Goal: Information Seeking & Learning: Learn about a topic

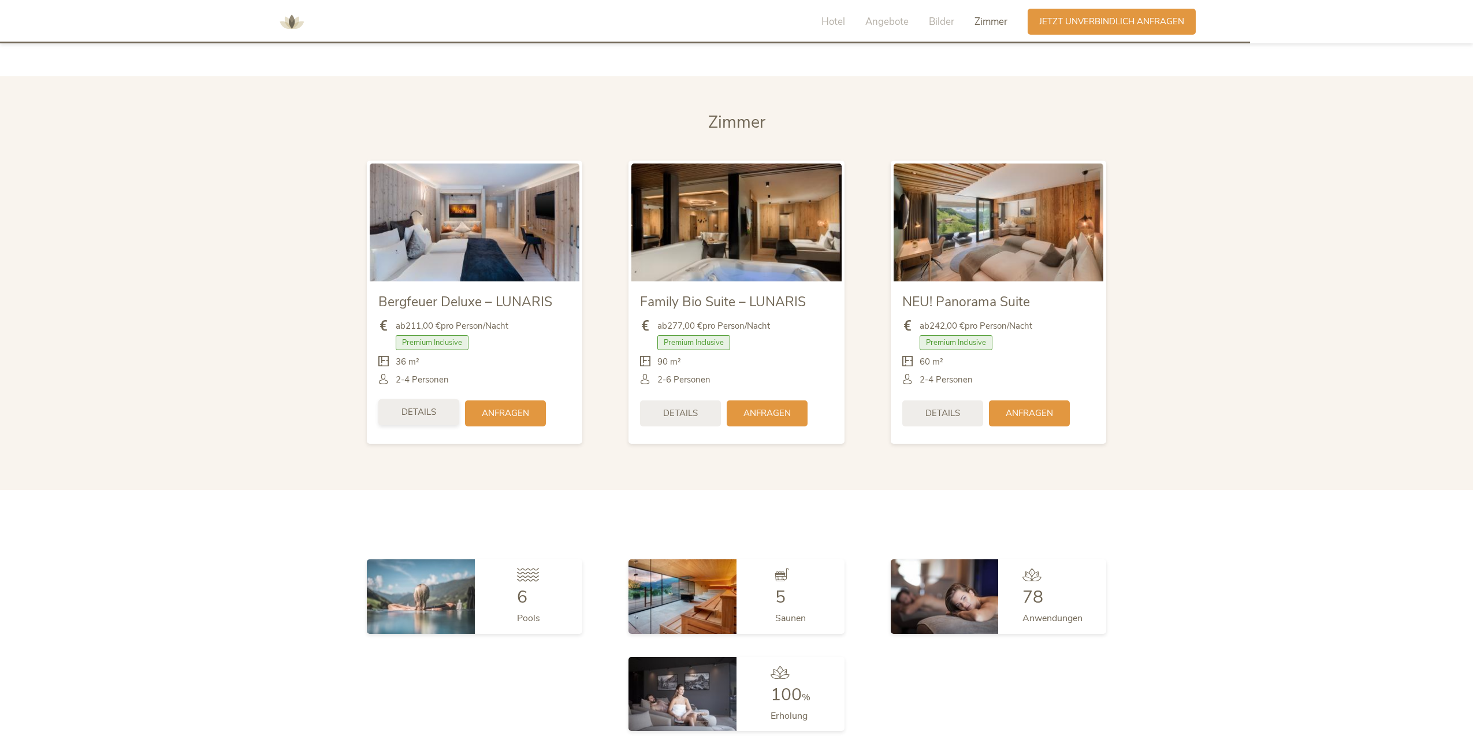
click at [439, 399] on div "Details" at bounding box center [418, 412] width 81 height 26
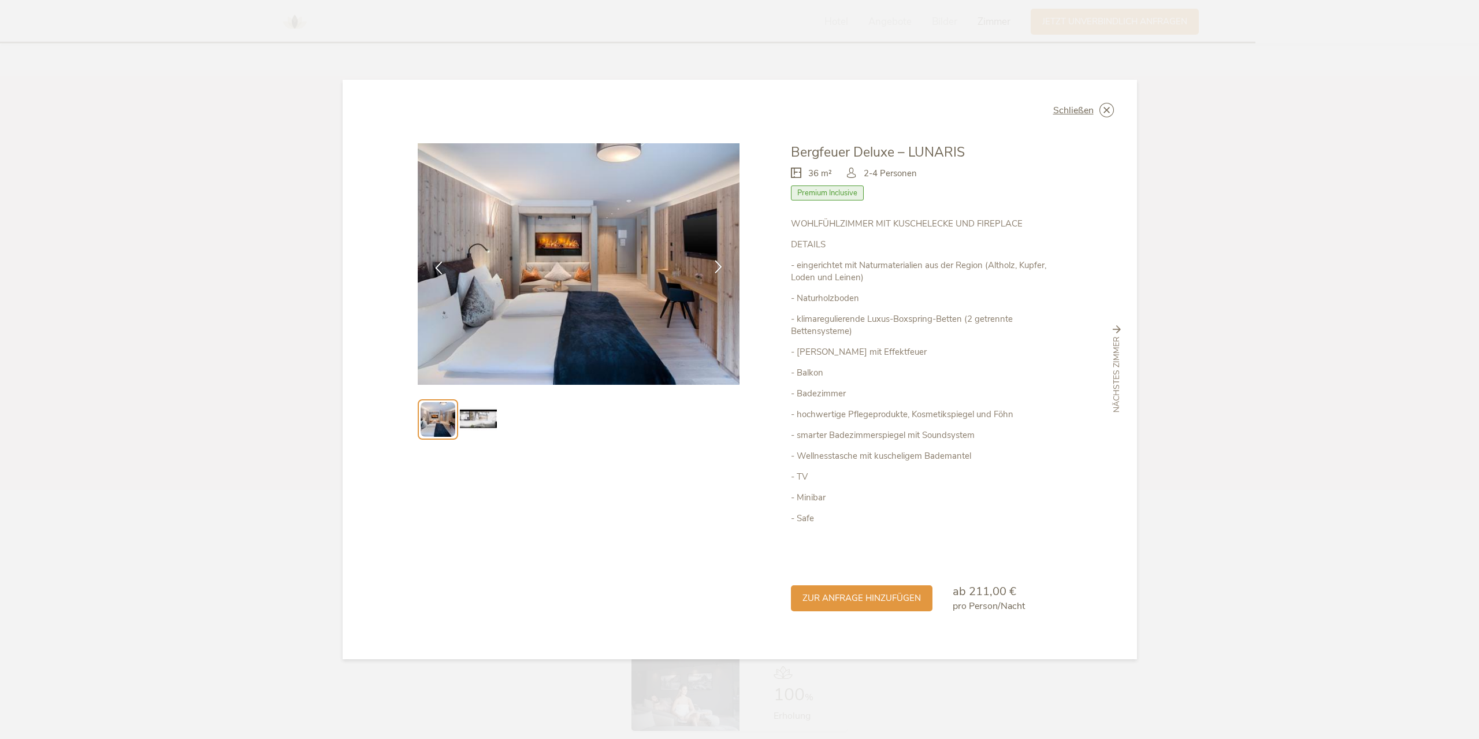
click at [718, 269] on icon at bounding box center [718, 266] width 13 height 13
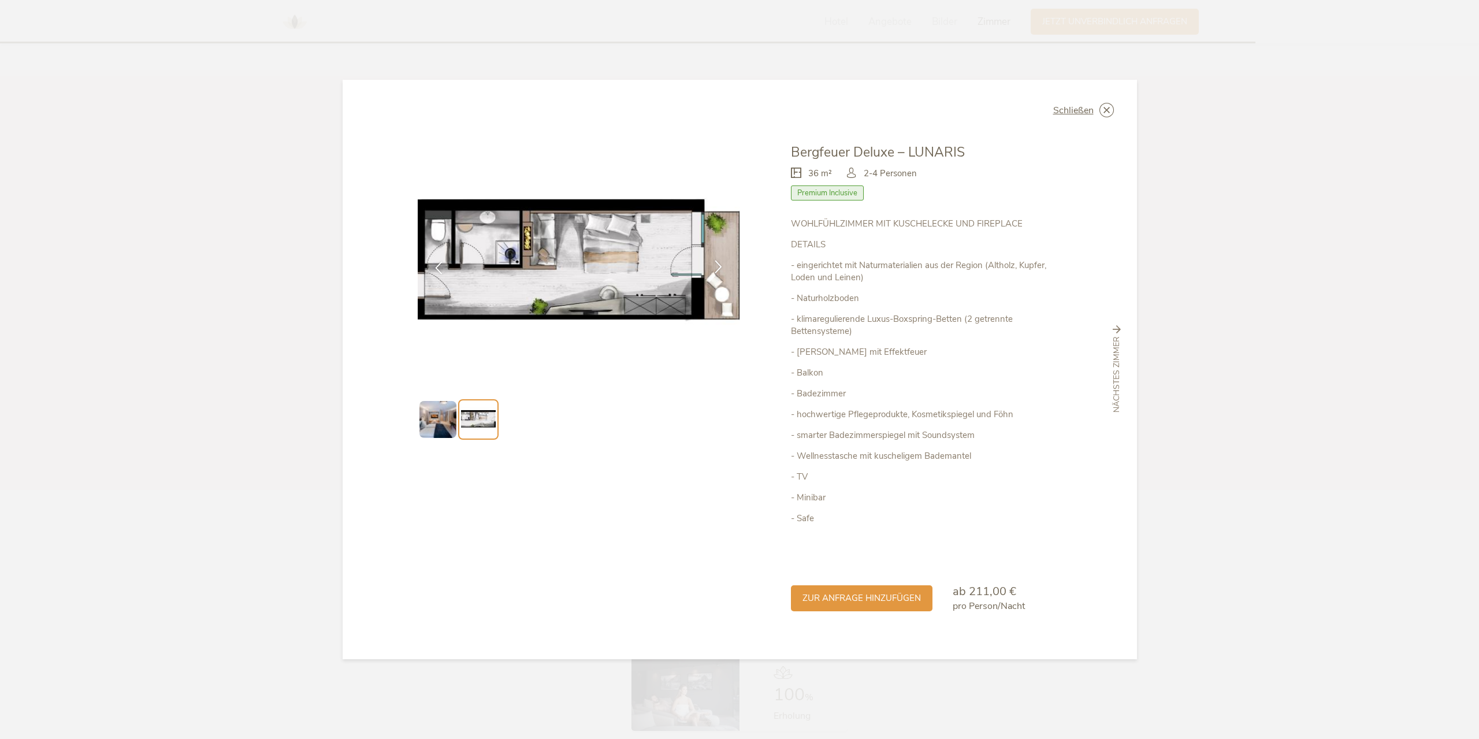
click at [718, 269] on icon at bounding box center [718, 266] width 13 height 13
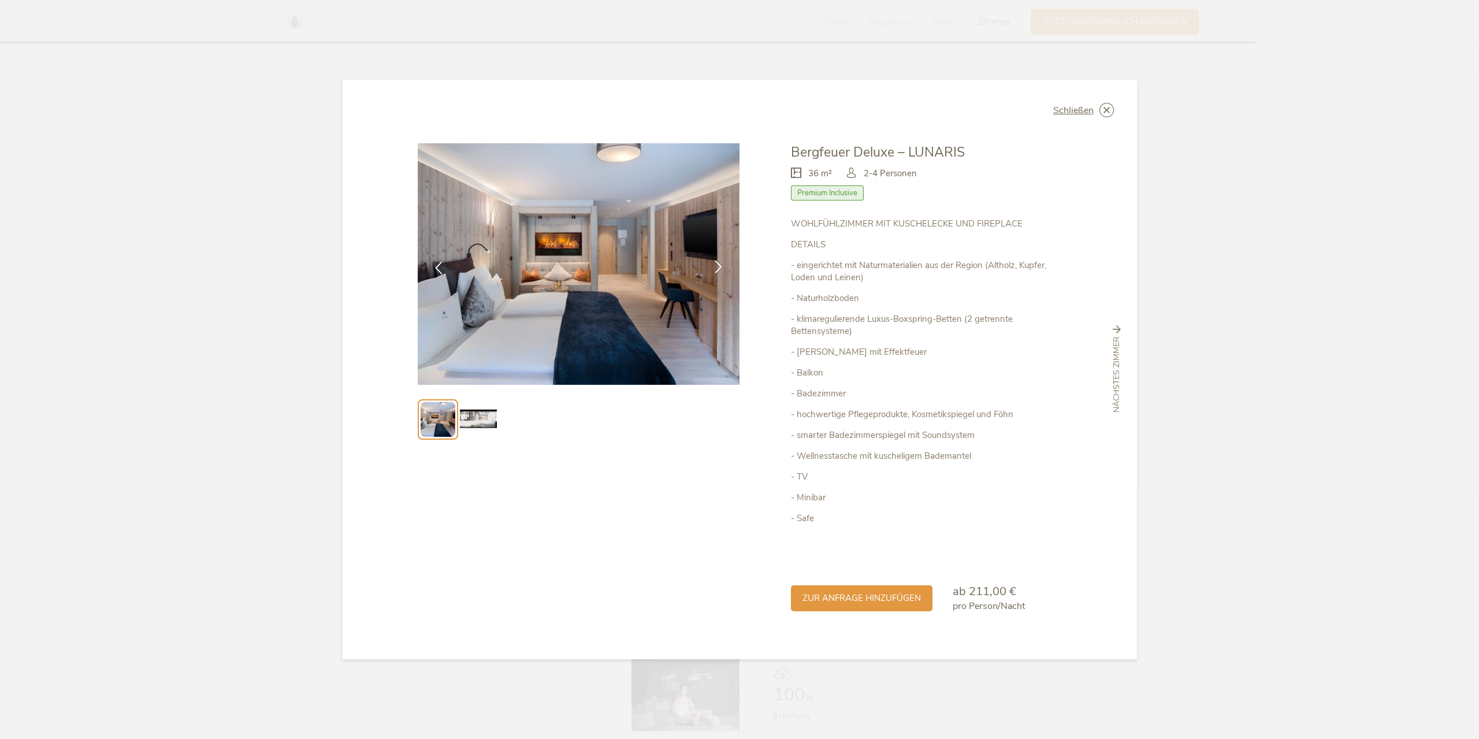
click at [718, 269] on icon at bounding box center [718, 266] width 13 height 13
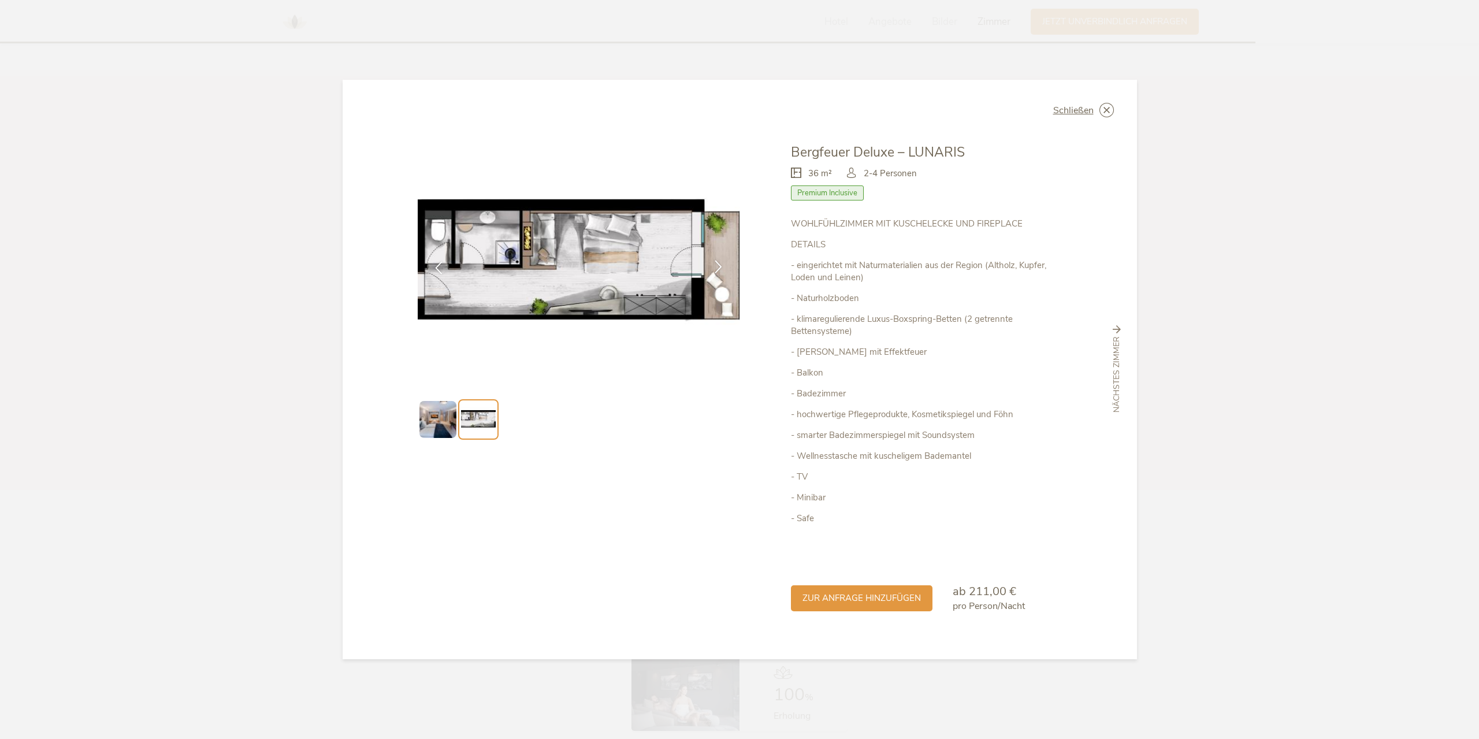
click at [718, 269] on icon at bounding box center [718, 266] width 13 height 13
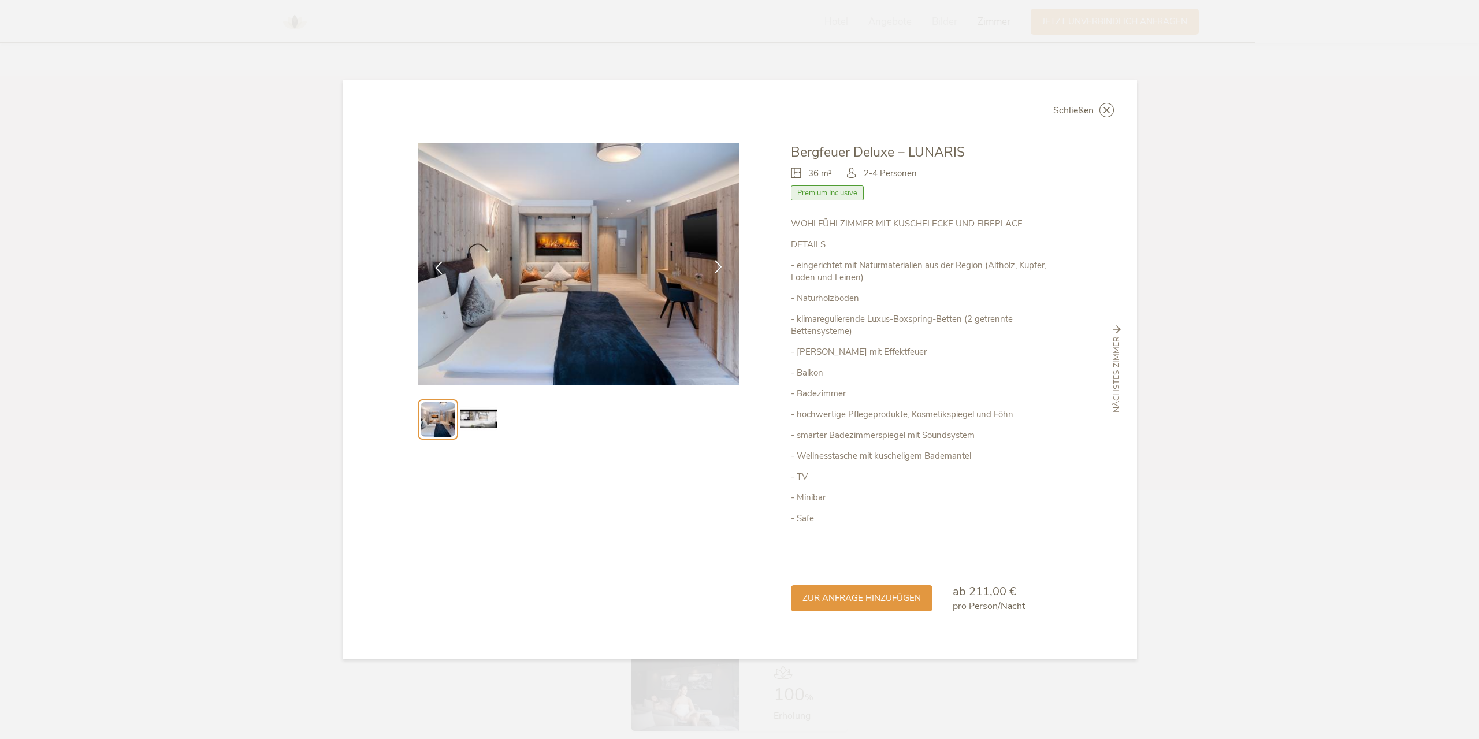
click at [718, 269] on icon at bounding box center [718, 266] width 13 height 13
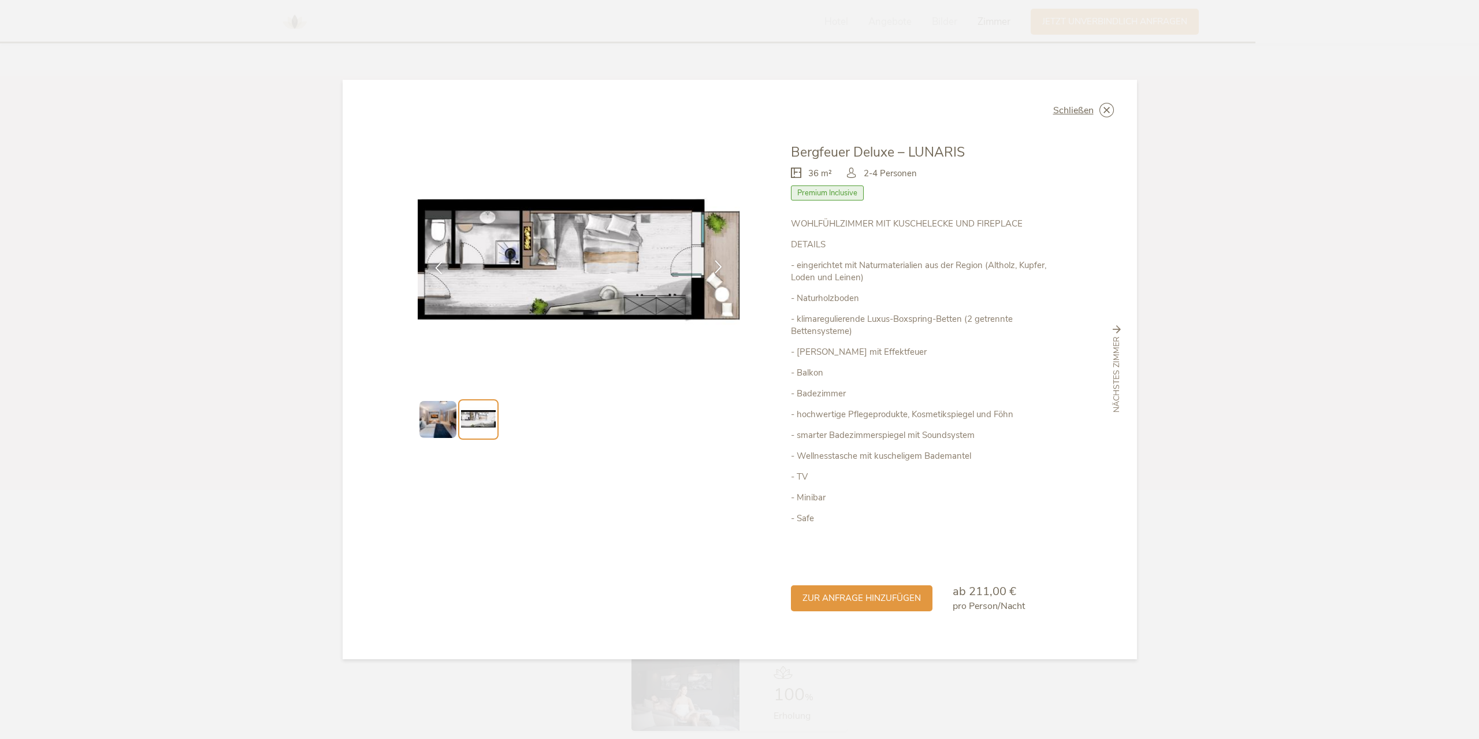
click at [718, 269] on icon at bounding box center [718, 266] width 13 height 13
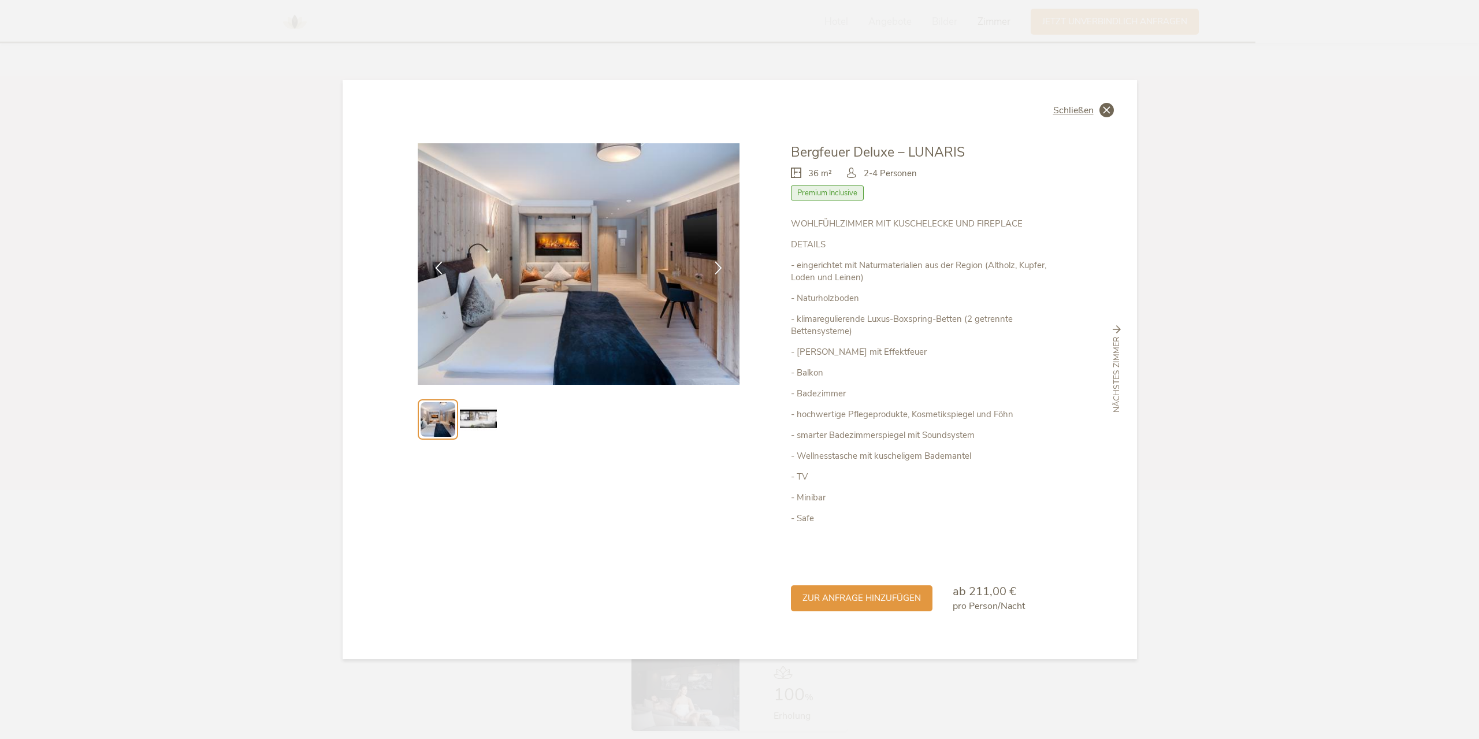
click at [1110, 113] on icon at bounding box center [1106, 110] width 14 height 14
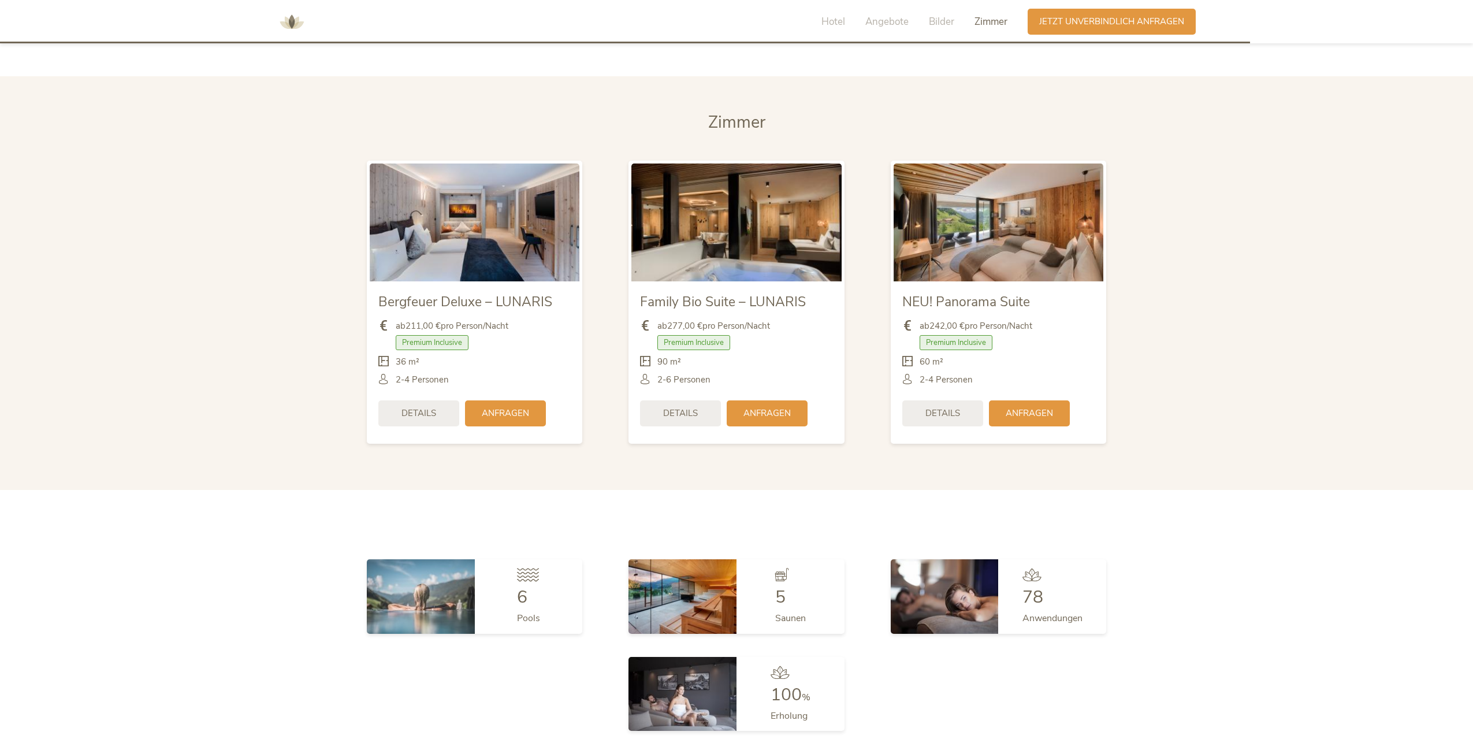
scroll to position [2878, 0]
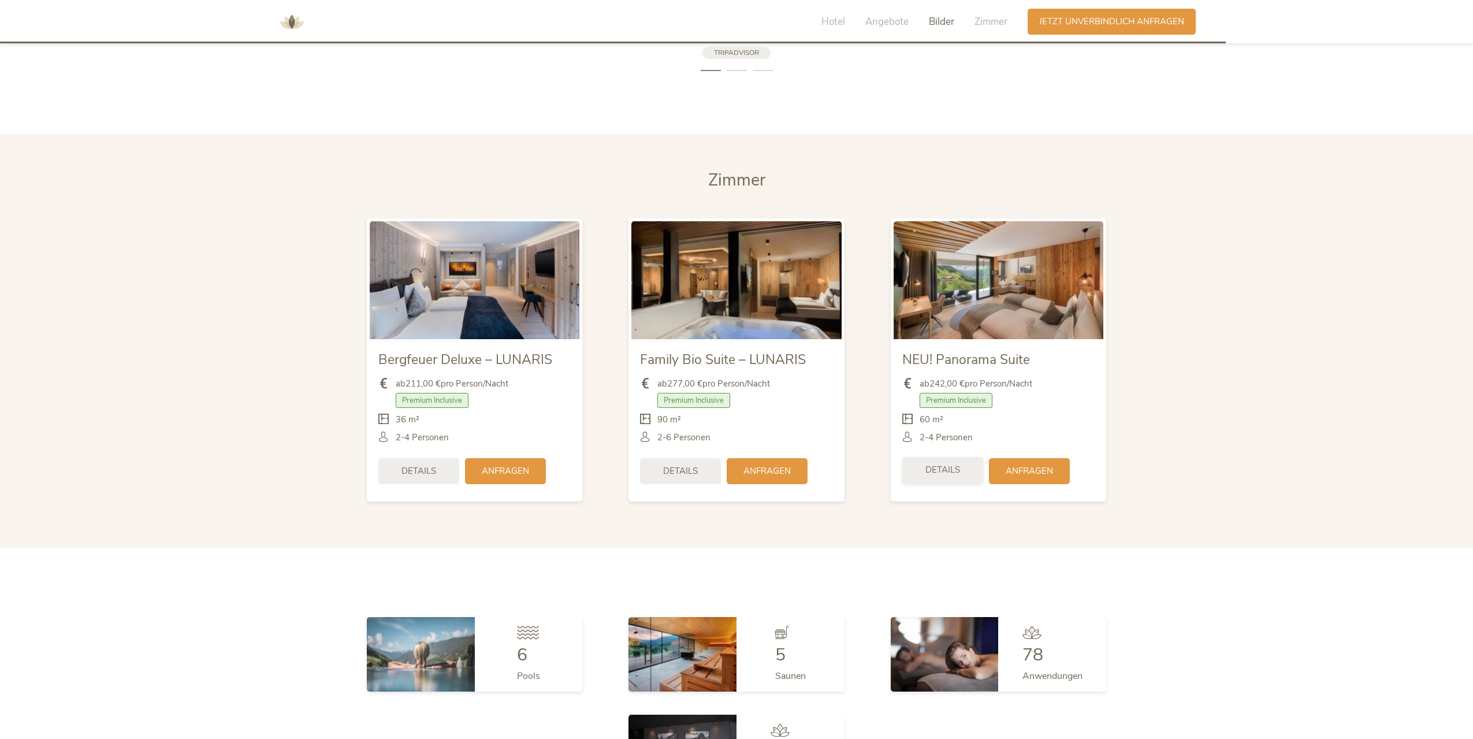
click at [950, 464] on span "Details" at bounding box center [943, 470] width 35 height 12
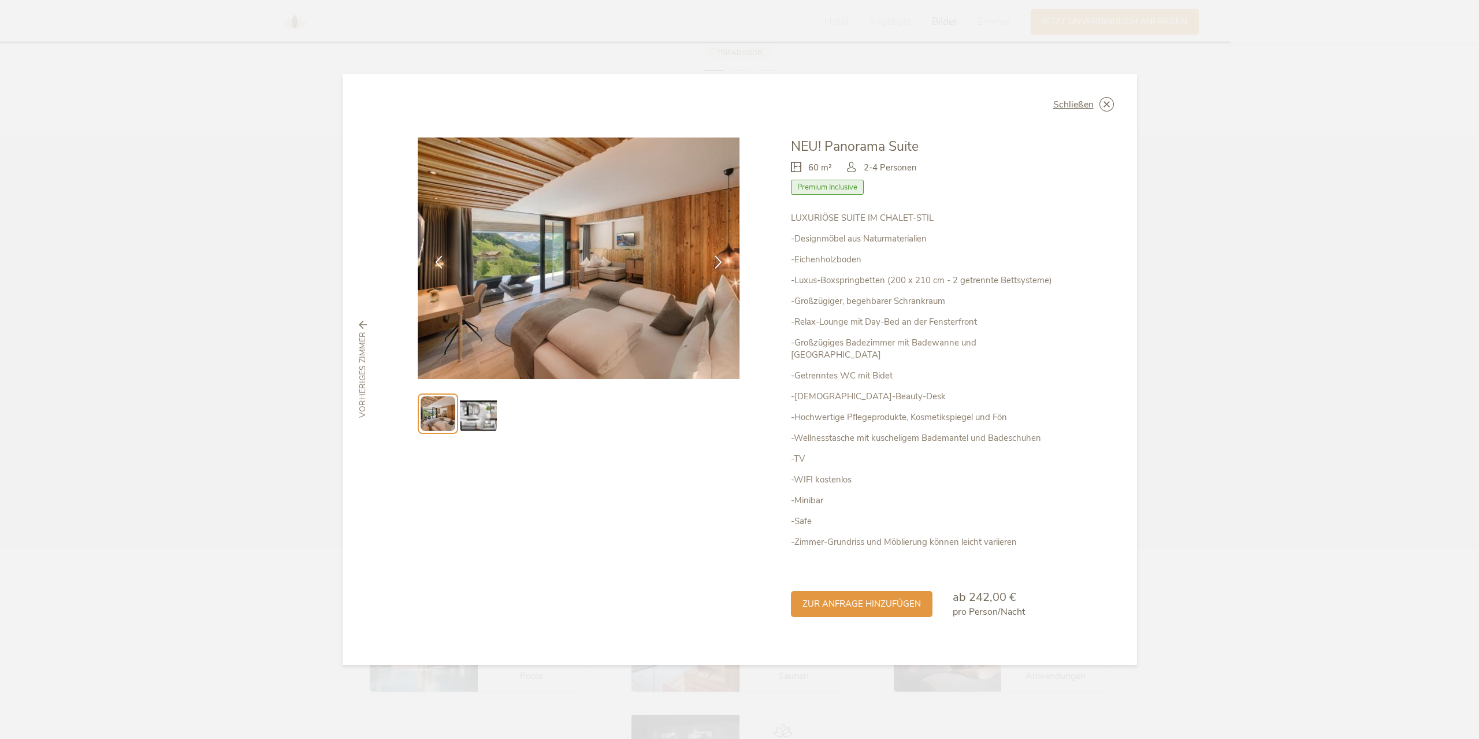
click at [467, 418] on img at bounding box center [478, 413] width 37 height 37
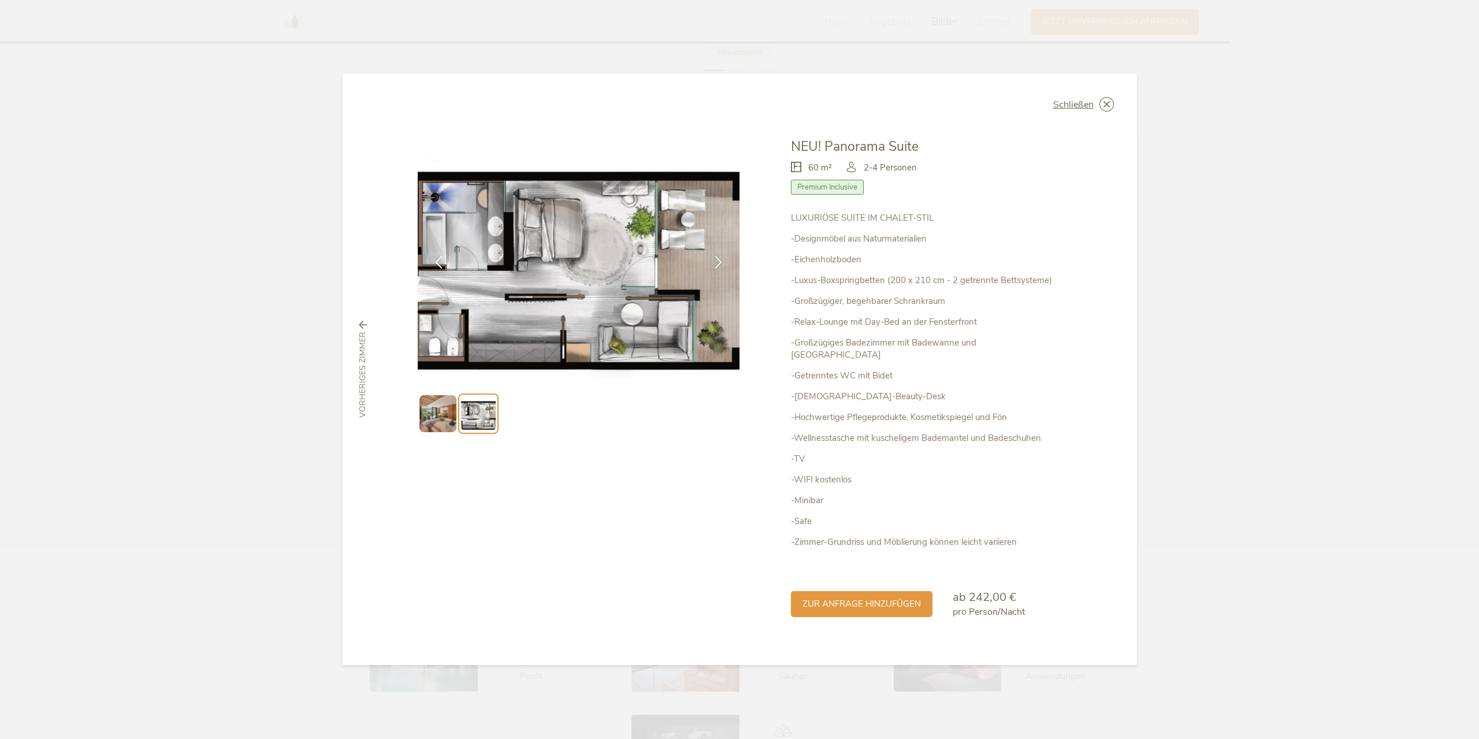
click at [444, 419] on img at bounding box center [437, 413] width 37 height 37
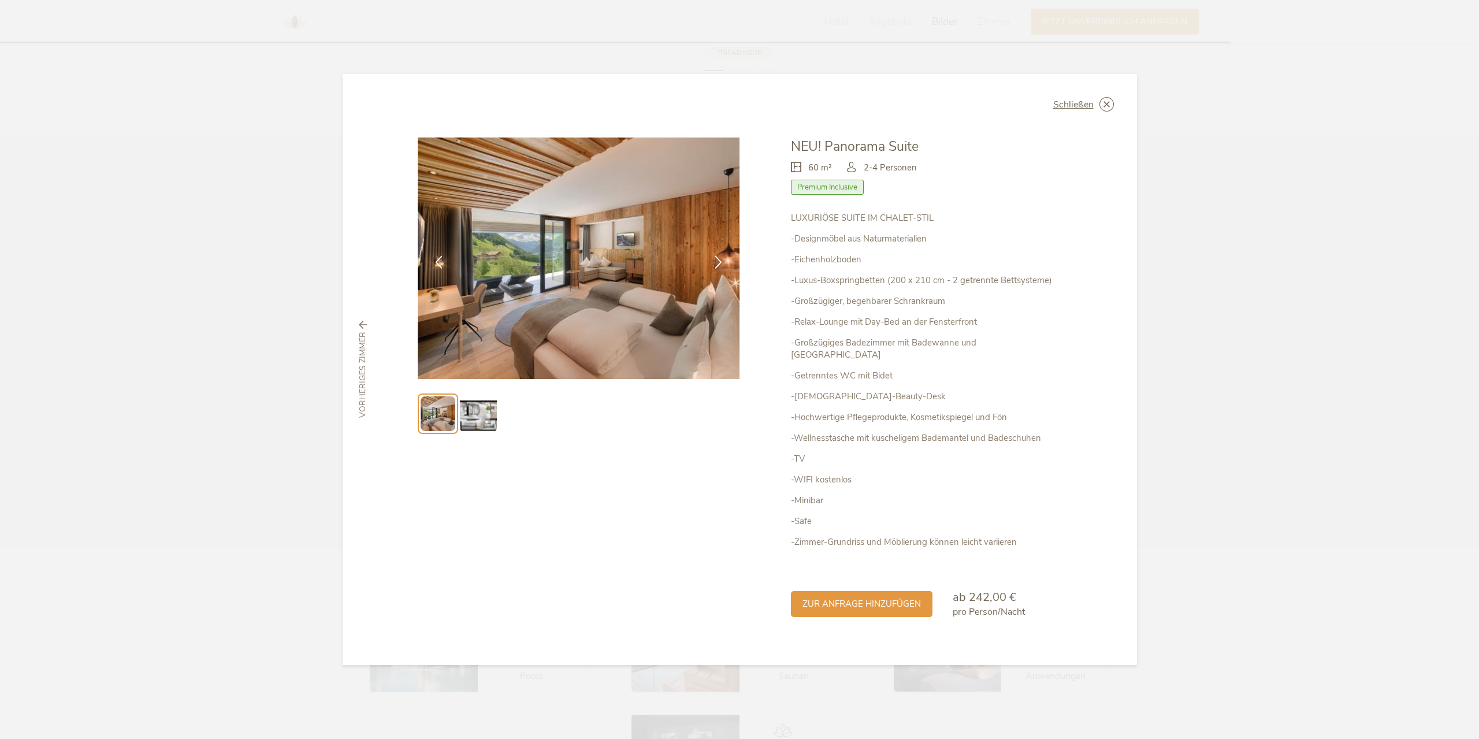
click at [0, 0] on icon at bounding box center [0, 0] width 0 height 0
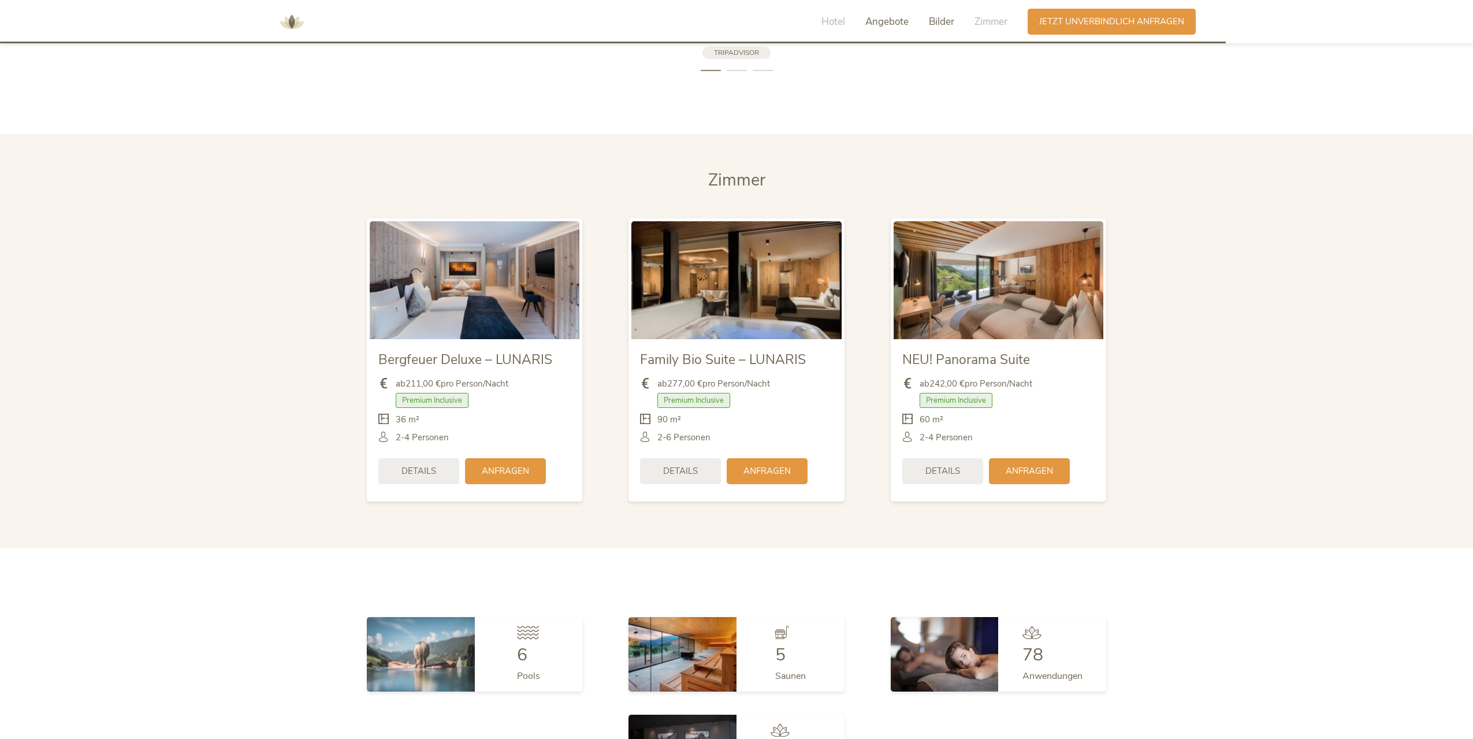
click at [880, 25] on span "Angebote" at bounding box center [886, 21] width 43 height 13
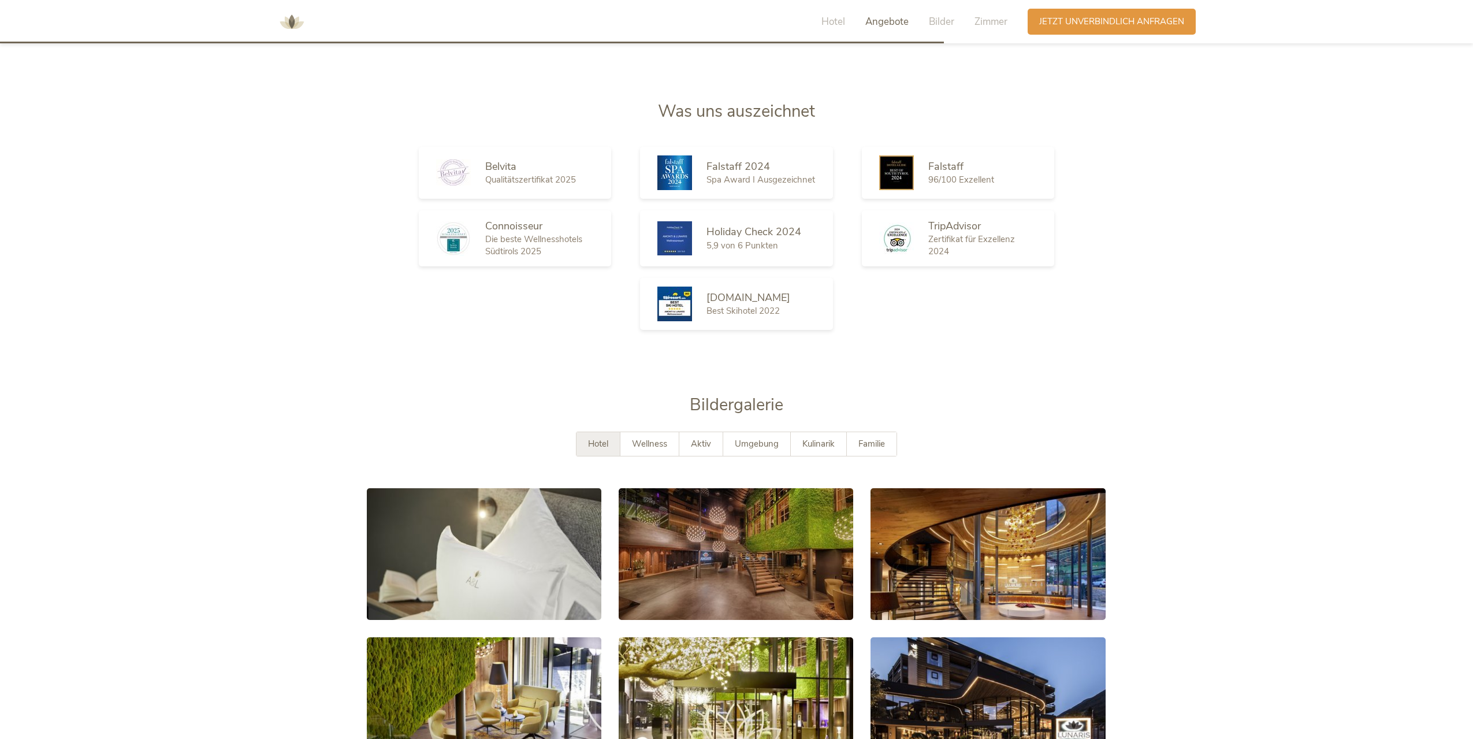
scroll to position [2216, 0]
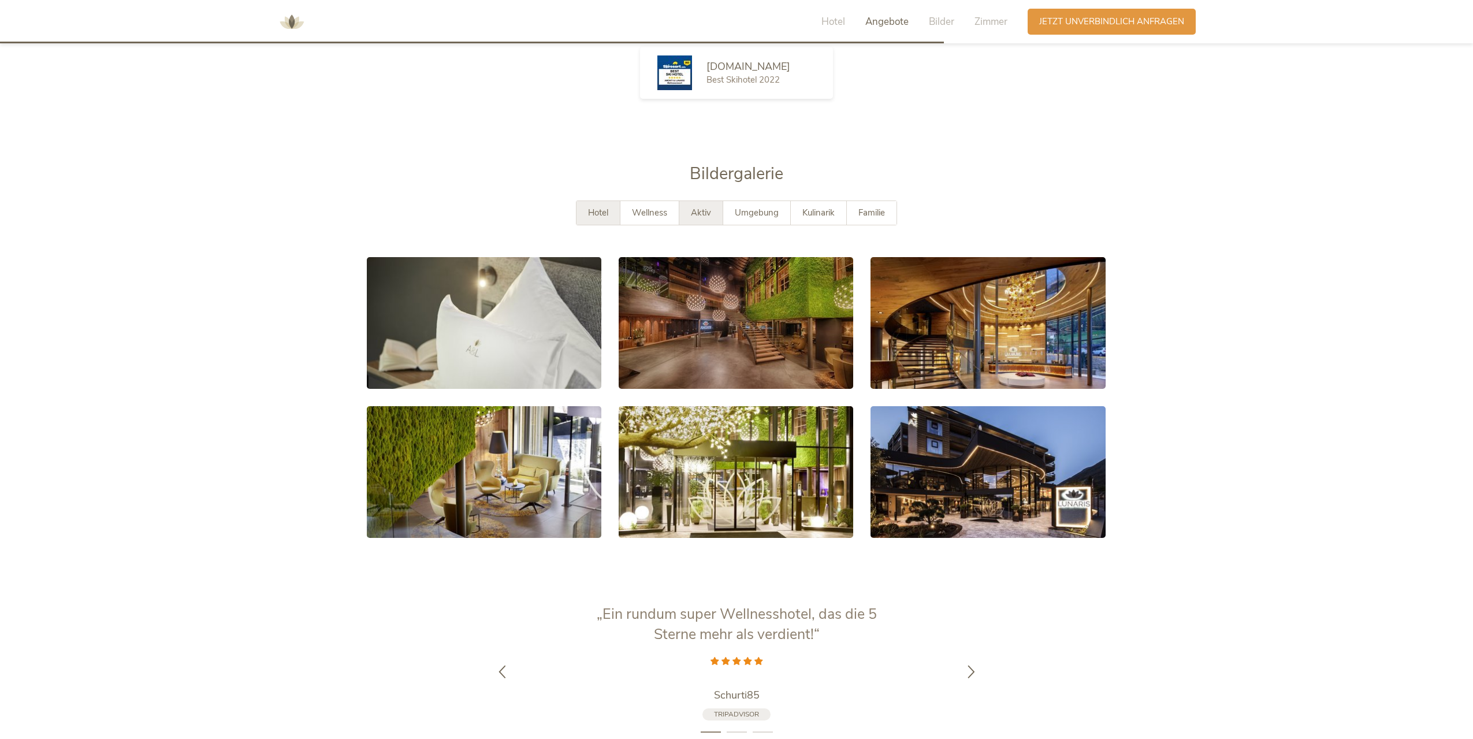
click at [698, 207] on span "Aktiv" at bounding box center [701, 213] width 20 height 12
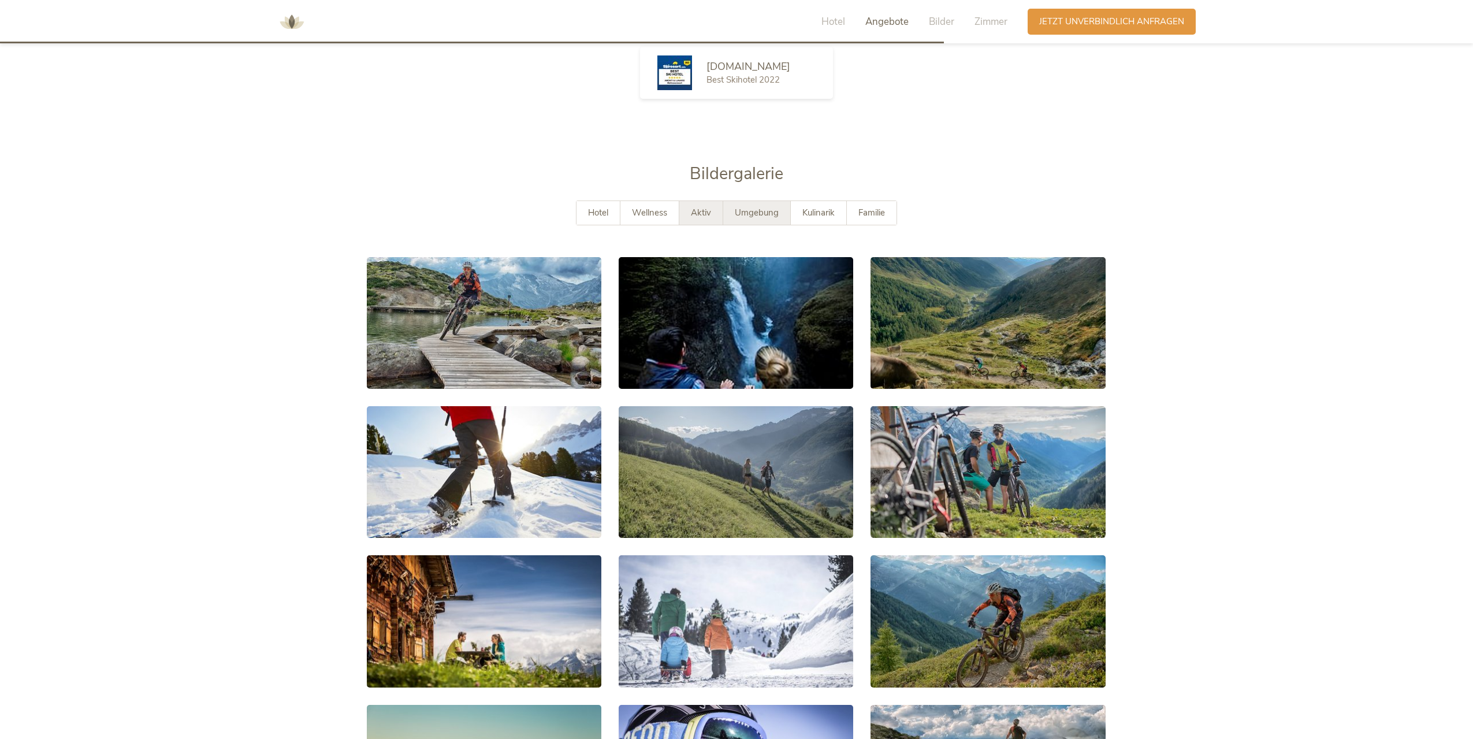
click at [774, 207] on span "Umgebung" at bounding box center [757, 213] width 44 height 12
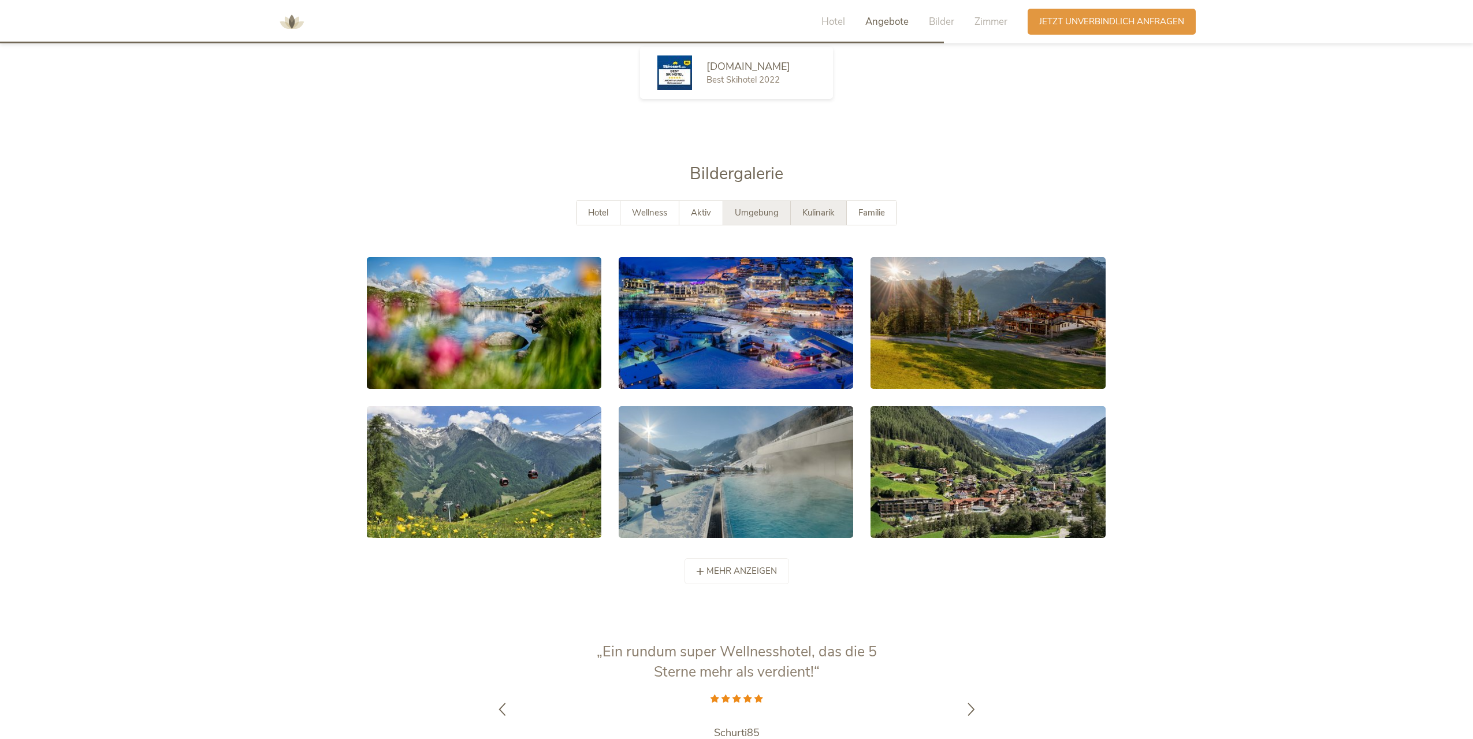
click at [836, 201] on div "Kulinarik" at bounding box center [819, 213] width 56 height 24
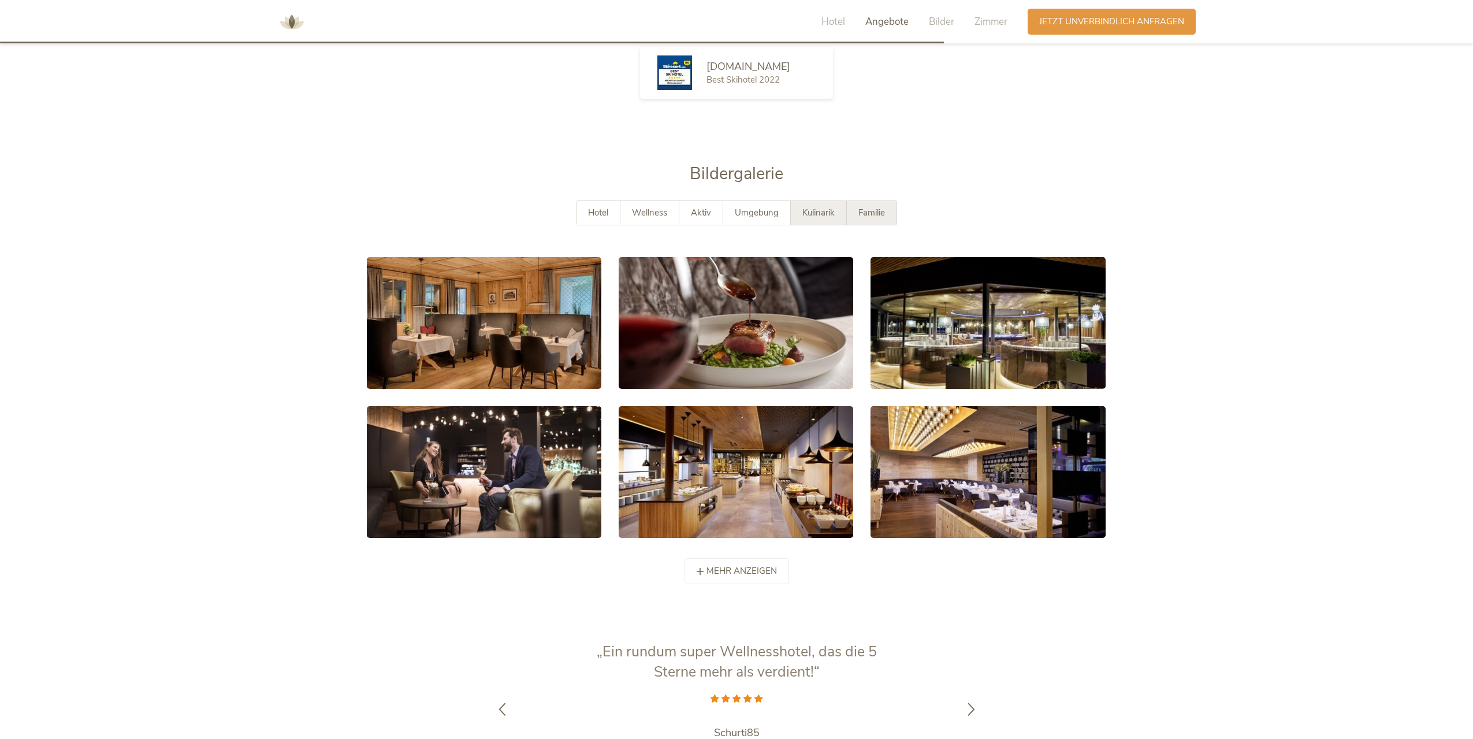
click at [867, 207] on span "Familie" at bounding box center [872, 213] width 27 height 12
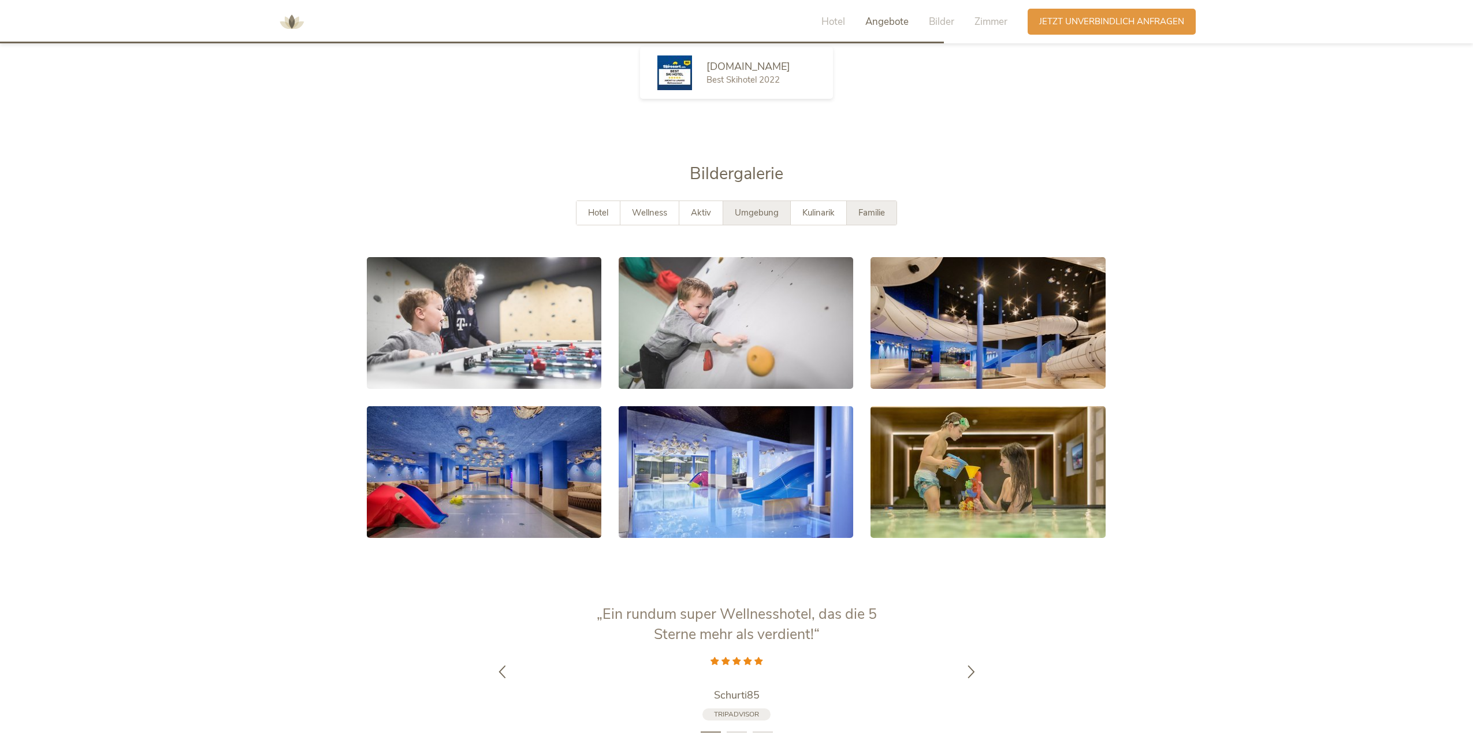
click at [744, 201] on div "Umgebung" at bounding box center [757, 213] width 68 height 24
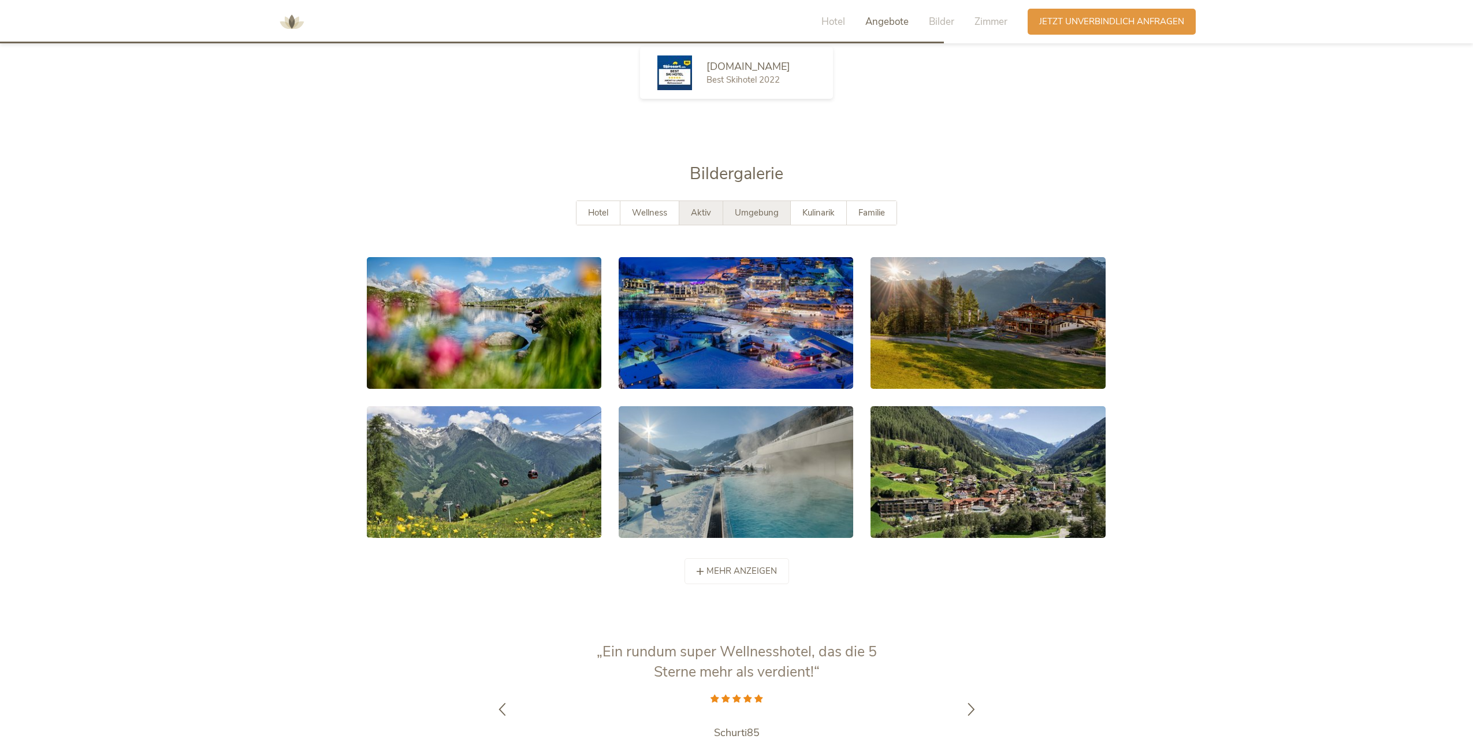
click at [685, 201] on div "Aktiv" at bounding box center [701, 213] width 44 height 24
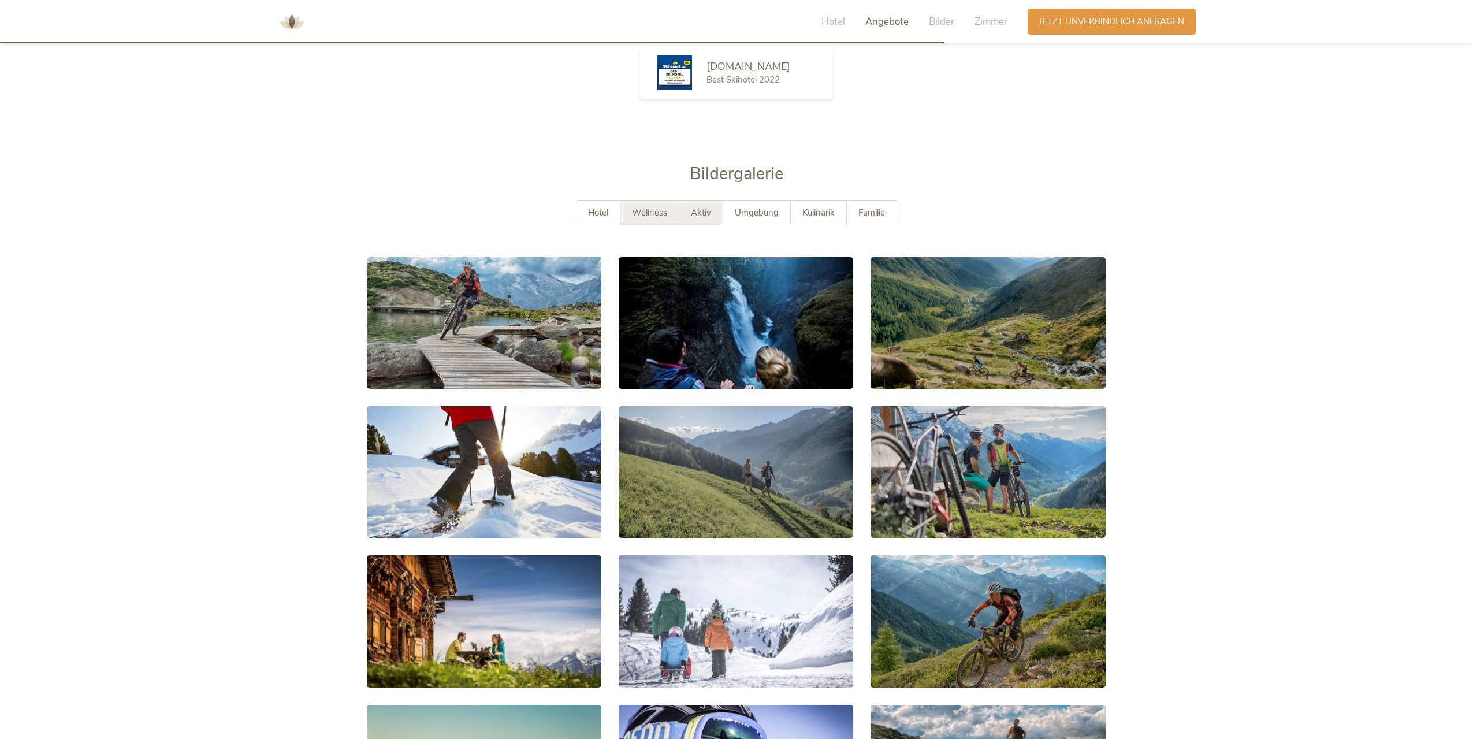
click at [655, 207] on span "Wellness" at bounding box center [649, 213] width 35 height 12
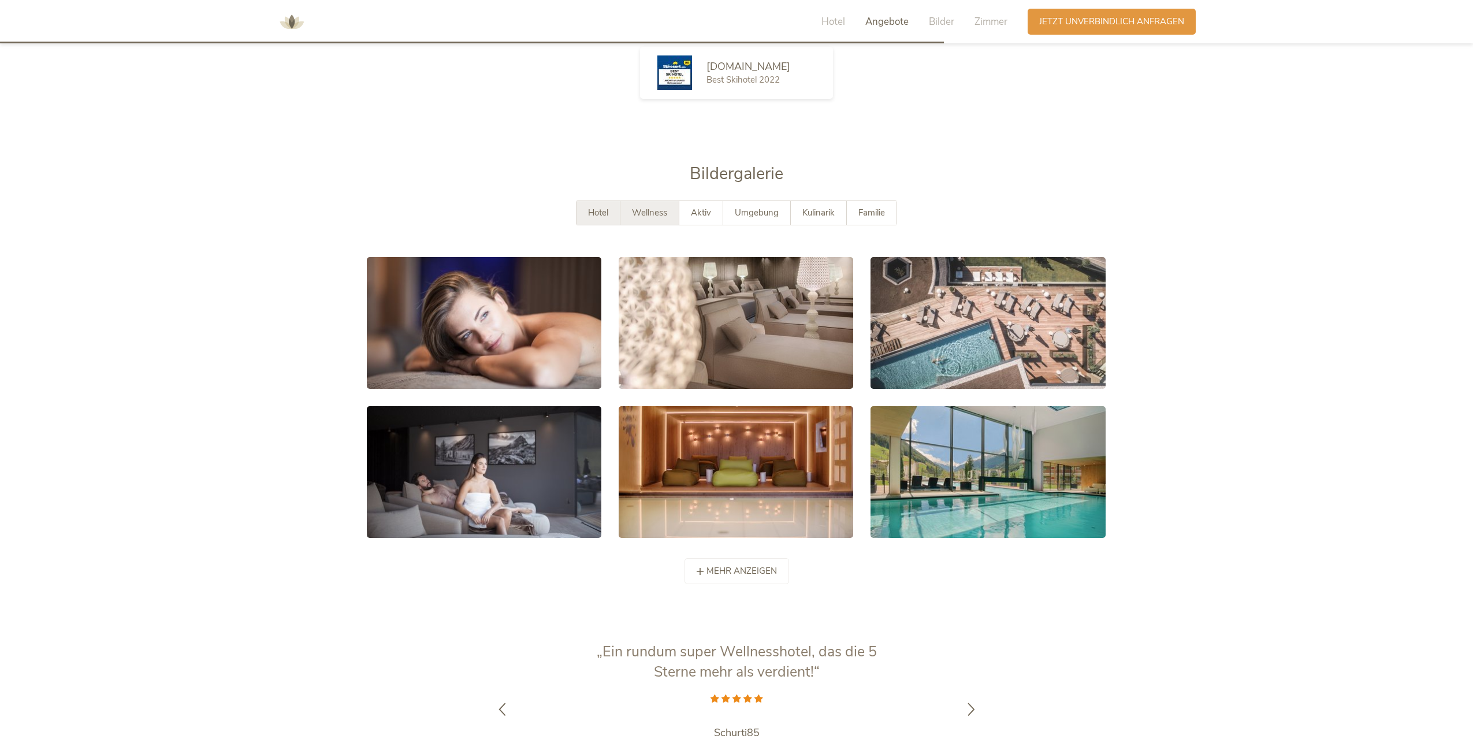
click at [581, 201] on div "Hotel" at bounding box center [599, 213] width 44 height 24
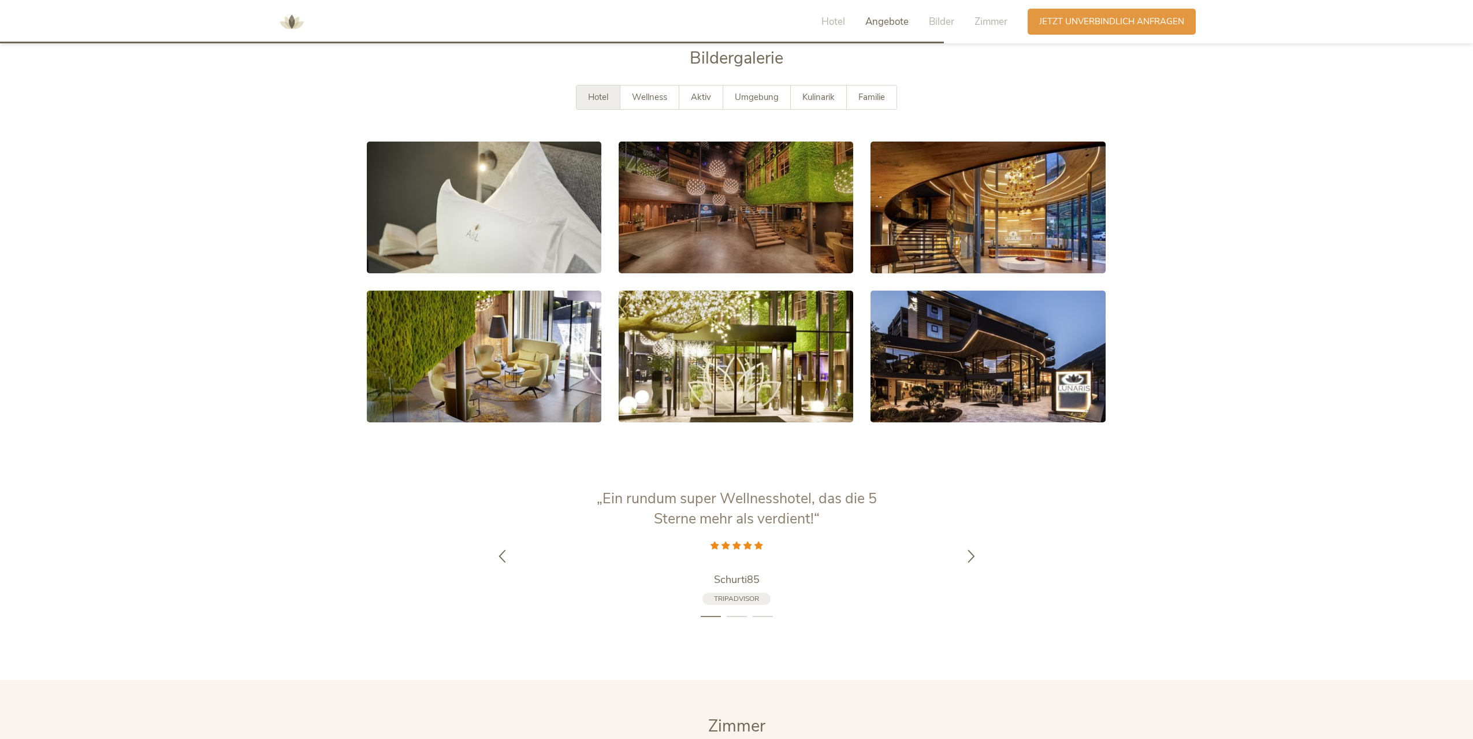
scroll to position [2101, 0]
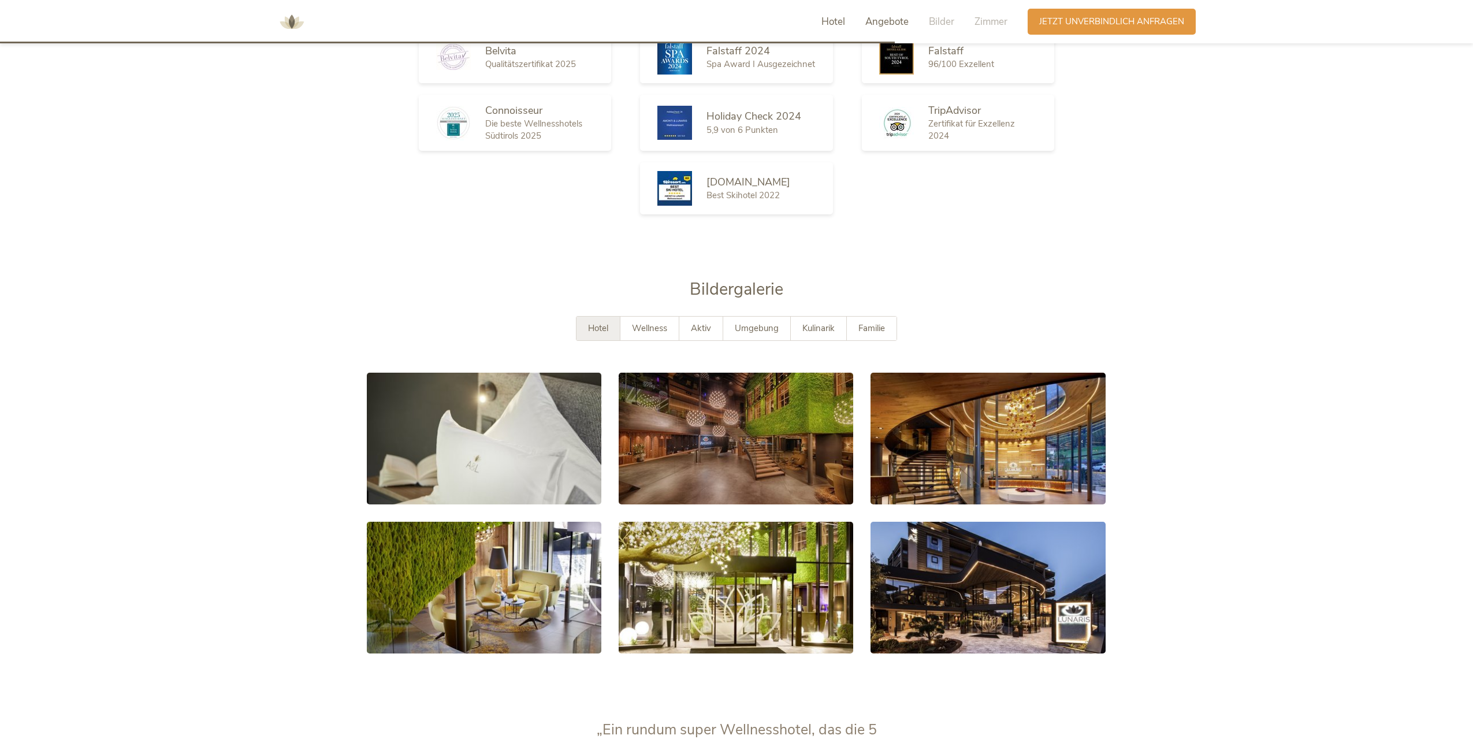
click at [828, 23] on span "Hotel" at bounding box center [834, 21] width 24 height 13
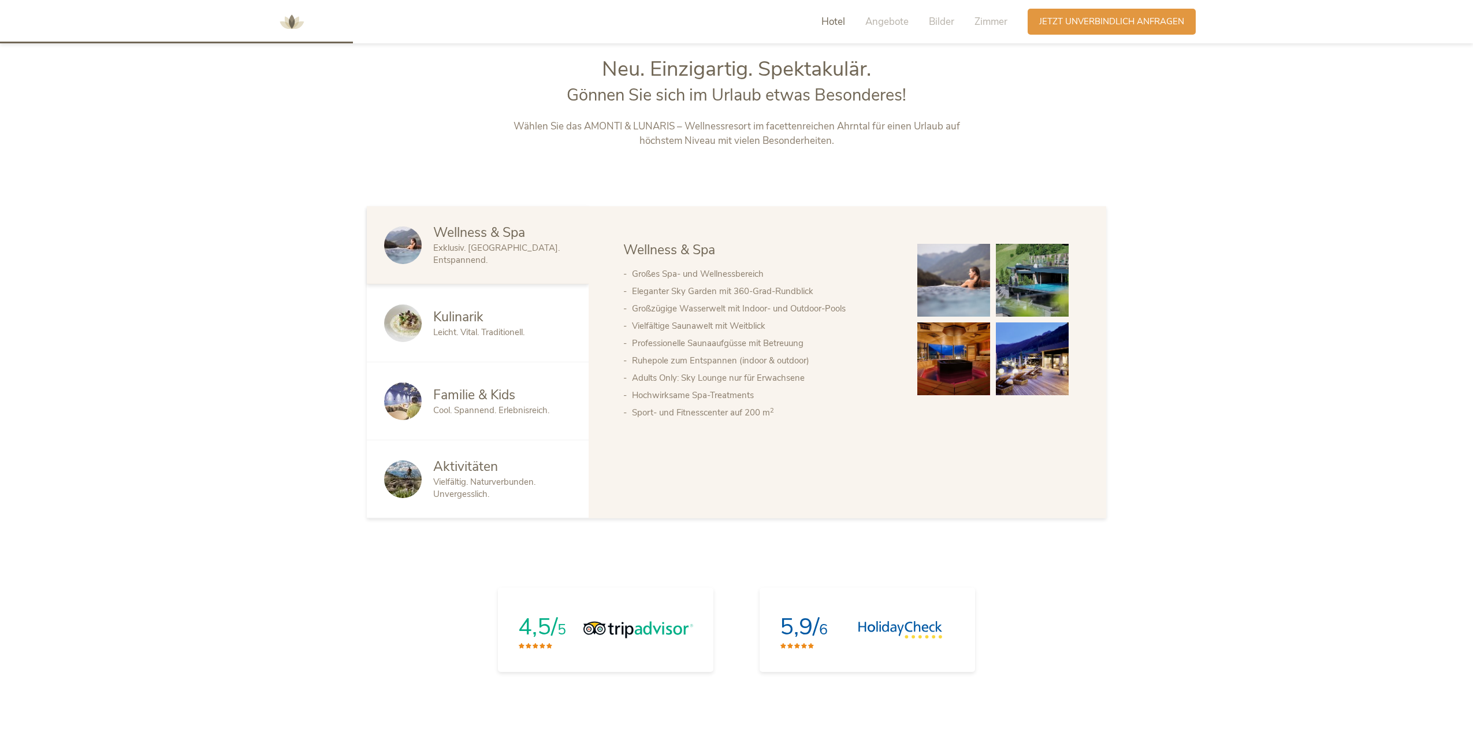
scroll to position [779, 0]
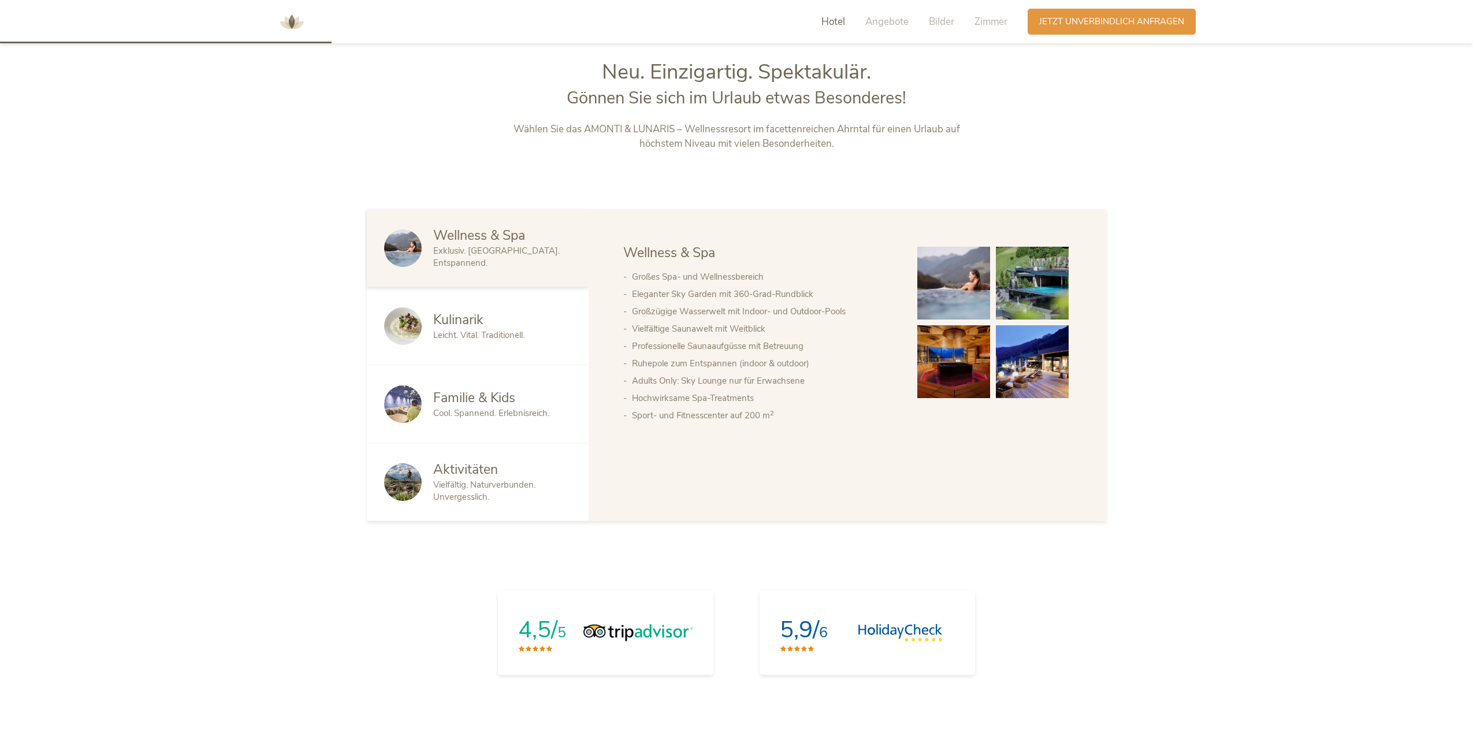
click at [455, 338] on span "Leicht. Vital. Traditionell." at bounding box center [478, 335] width 91 height 12
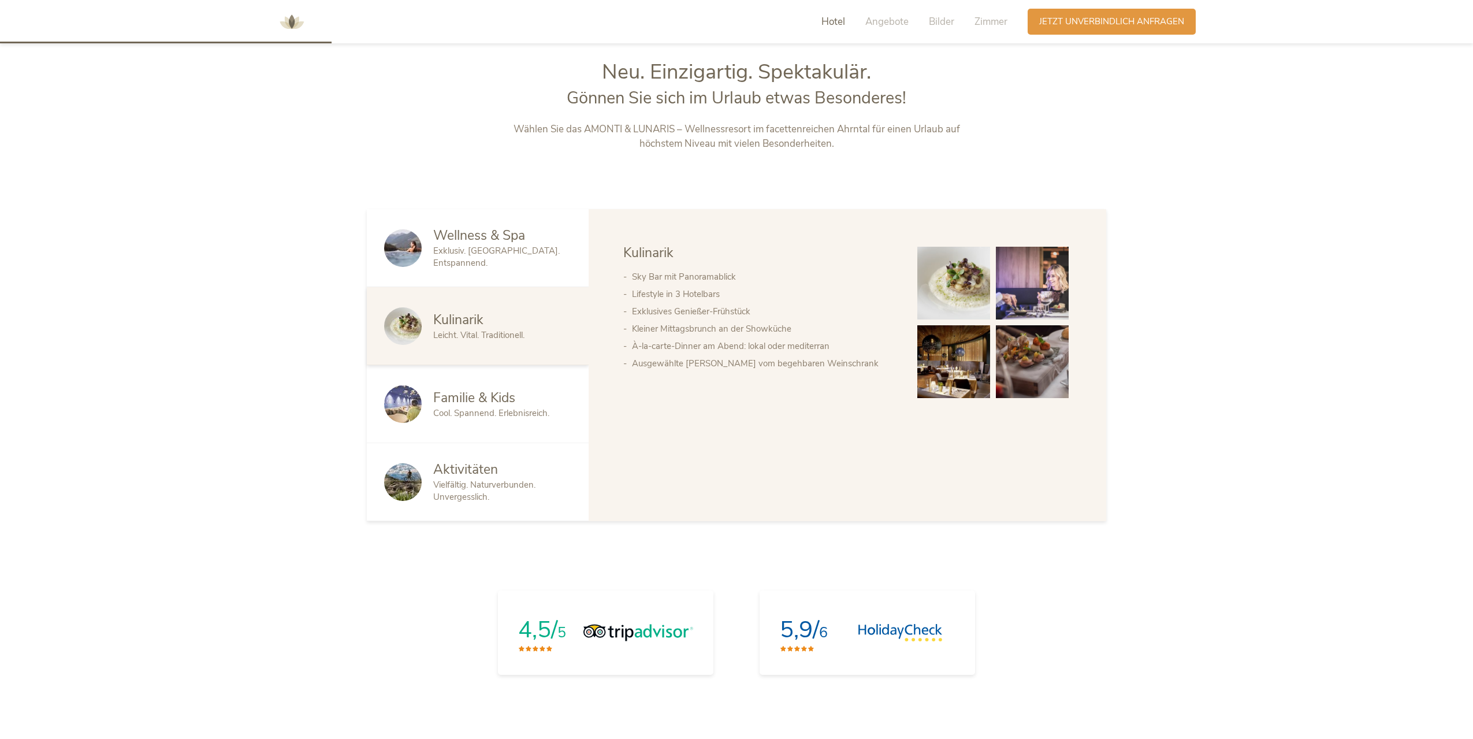
click at [461, 396] on span "Familie & Kids" at bounding box center [474, 398] width 82 height 18
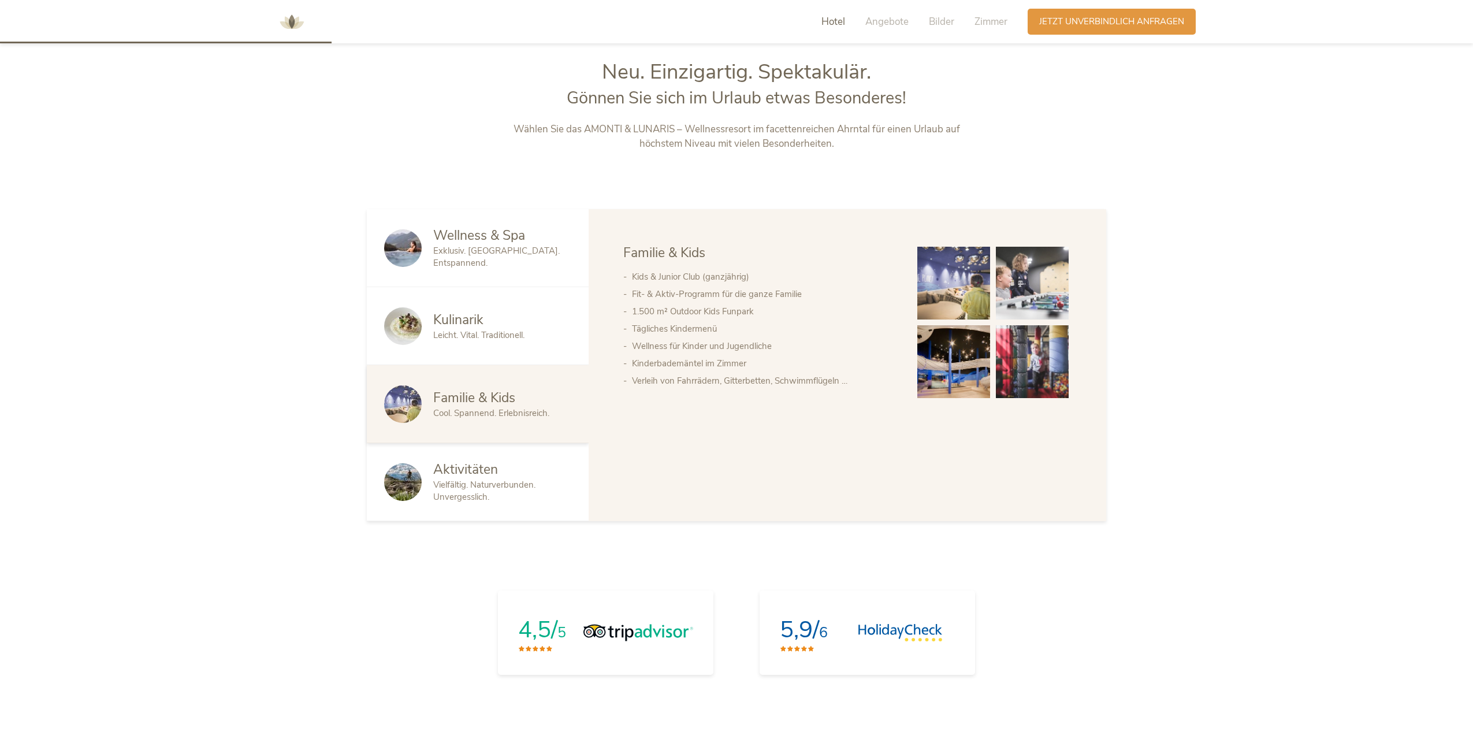
click at [462, 470] on span "Aktivitäten" at bounding box center [465, 469] width 65 height 18
